Goal: Information Seeking & Learning: Compare options

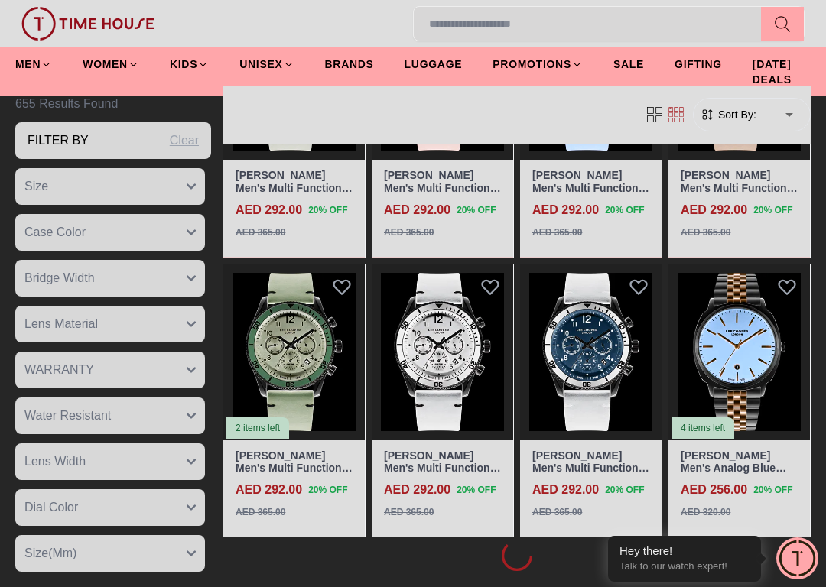
scroll to position [1595, 0]
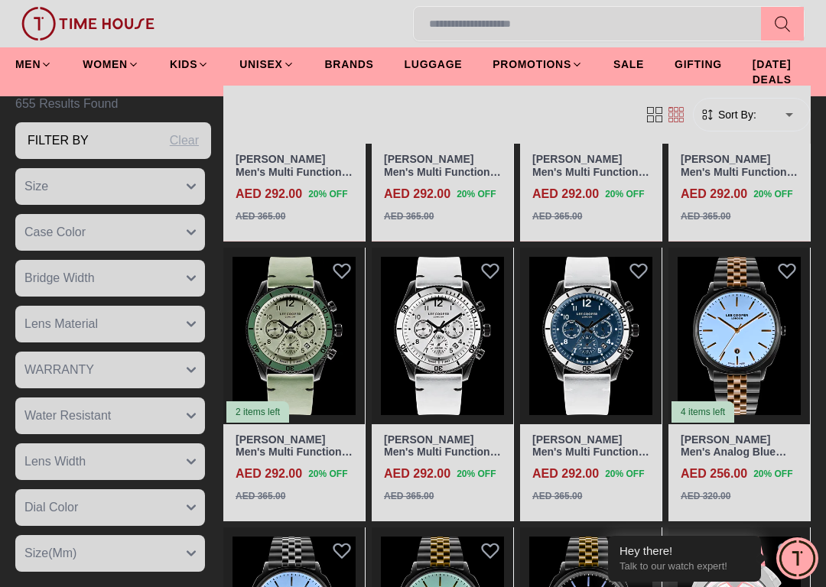
click at [484, 371] on img at bounding box center [442, 336] width 141 height 177
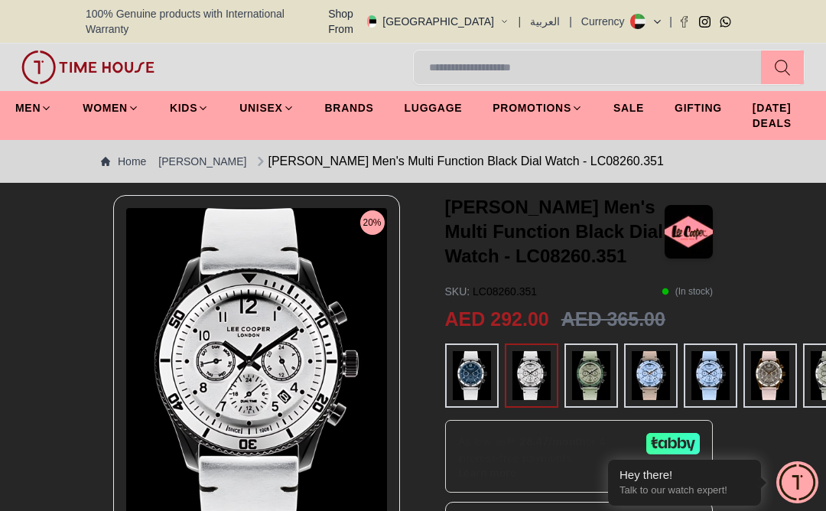
click at [815, 359] on img at bounding box center [829, 375] width 38 height 49
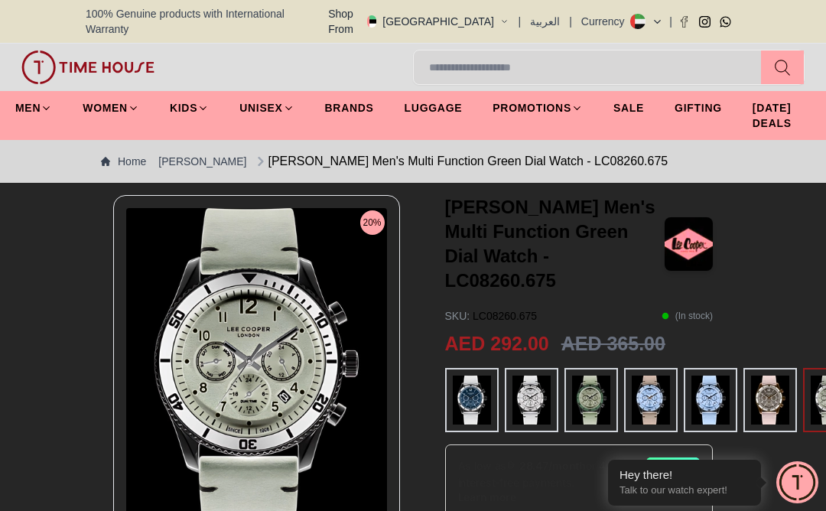
click at [761, 375] on img at bounding box center [770, 399] width 38 height 49
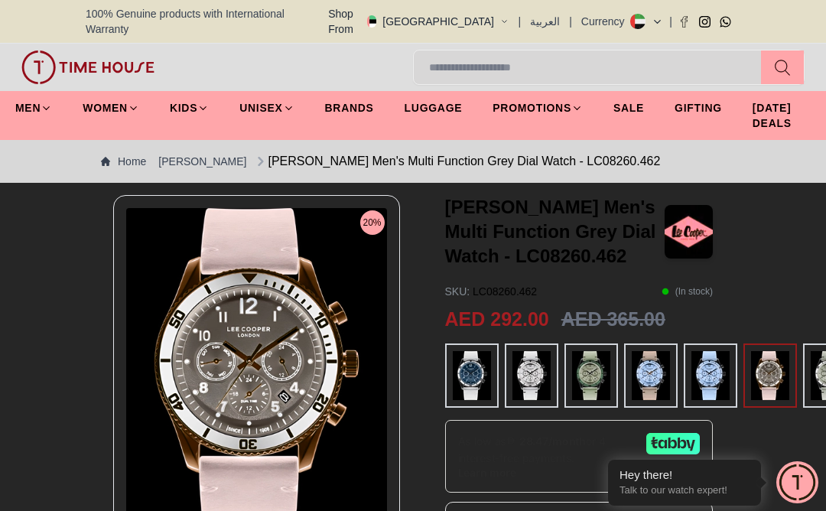
click at [469, 362] on img at bounding box center [472, 375] width 38 height 49
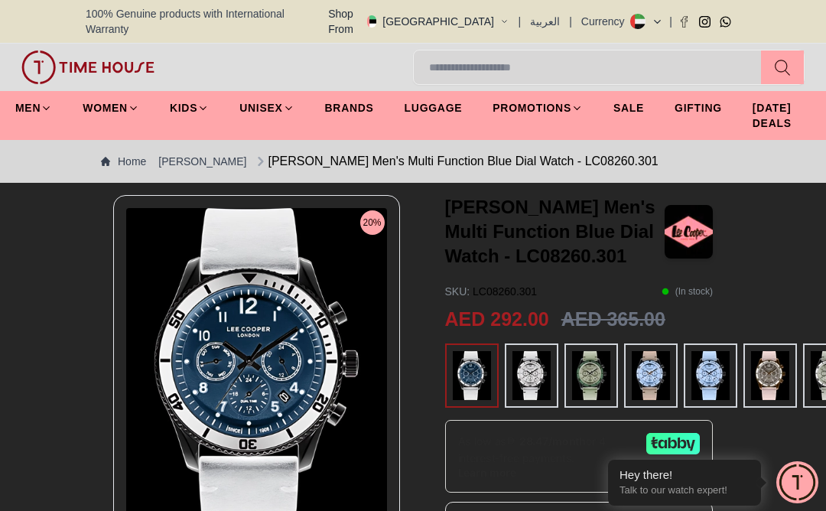
scroll to position [0, 31]
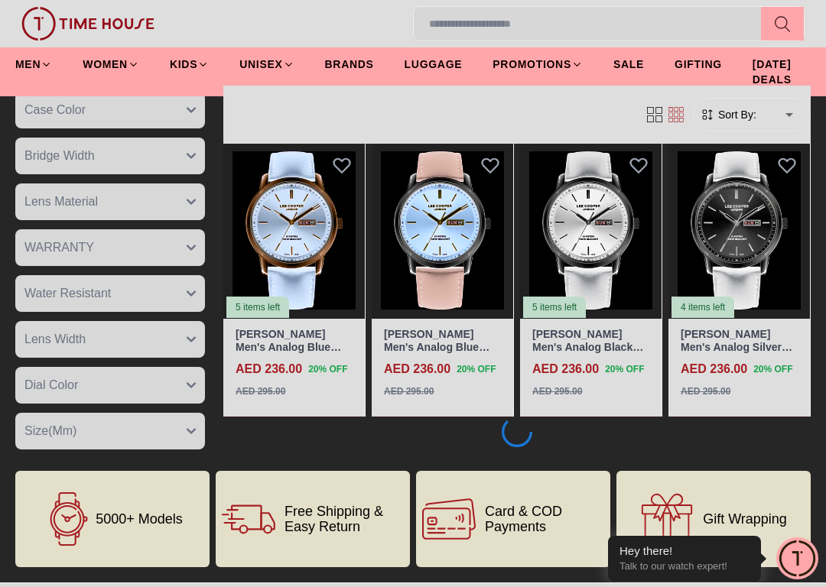
scroll to position [3101, 0]
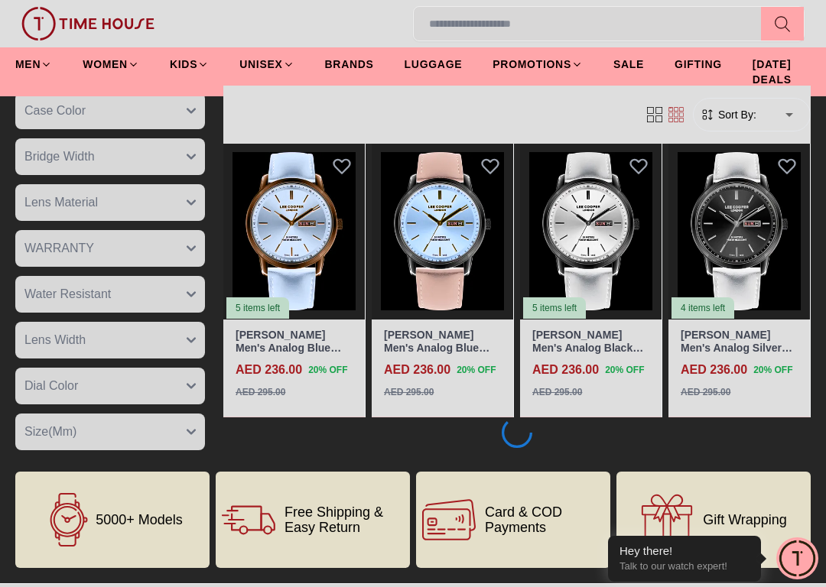
click at [602, 293] on img at bounding box center [590, 231] width 141 height 177
